Goal: Transaction & Acquisition: Subscribe to service/newsletter

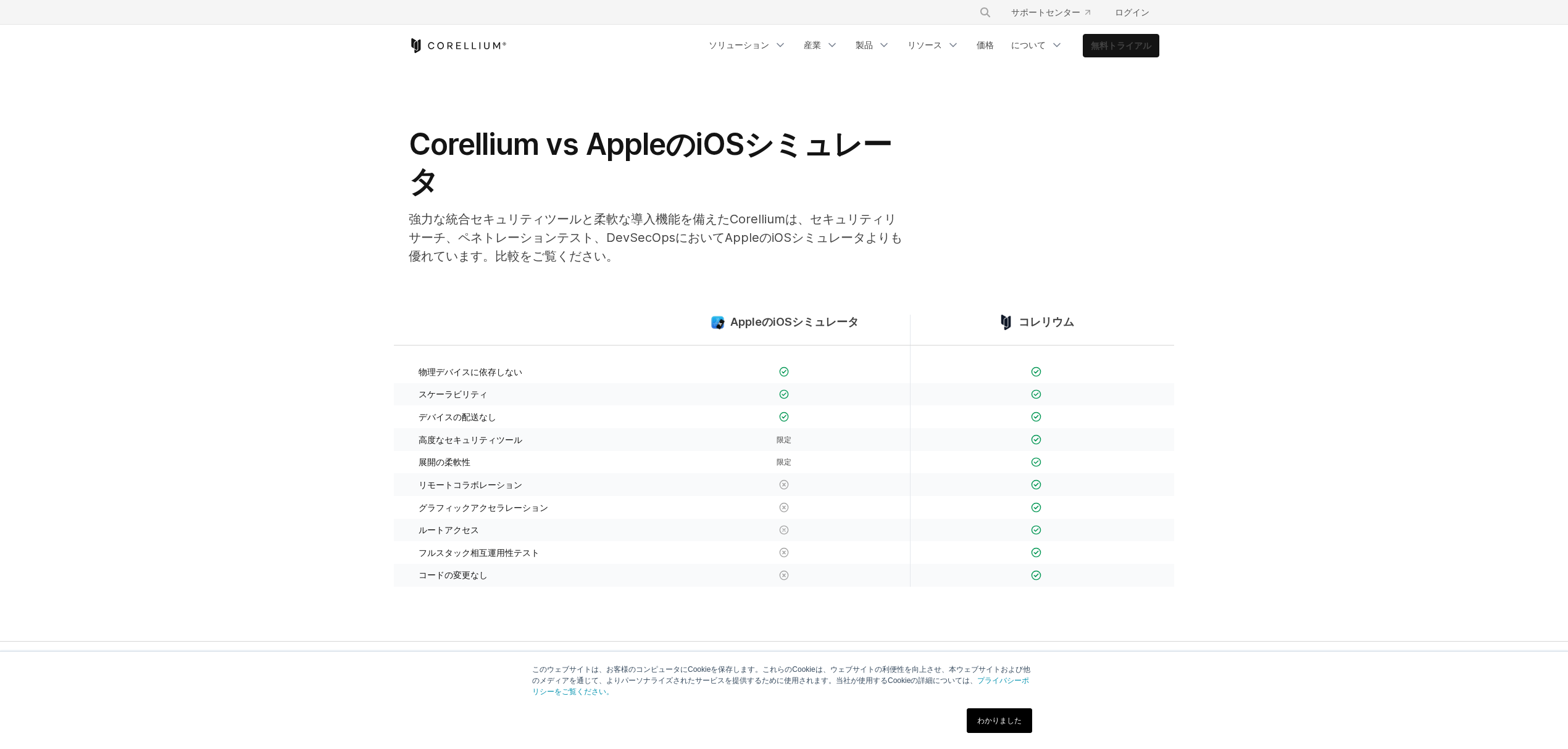
click at [1141, 40] on font "無料トライアル" at bounding box center [1121, 45] width 61 height 11
